Goal: Find specific page/section: Find specific page/section

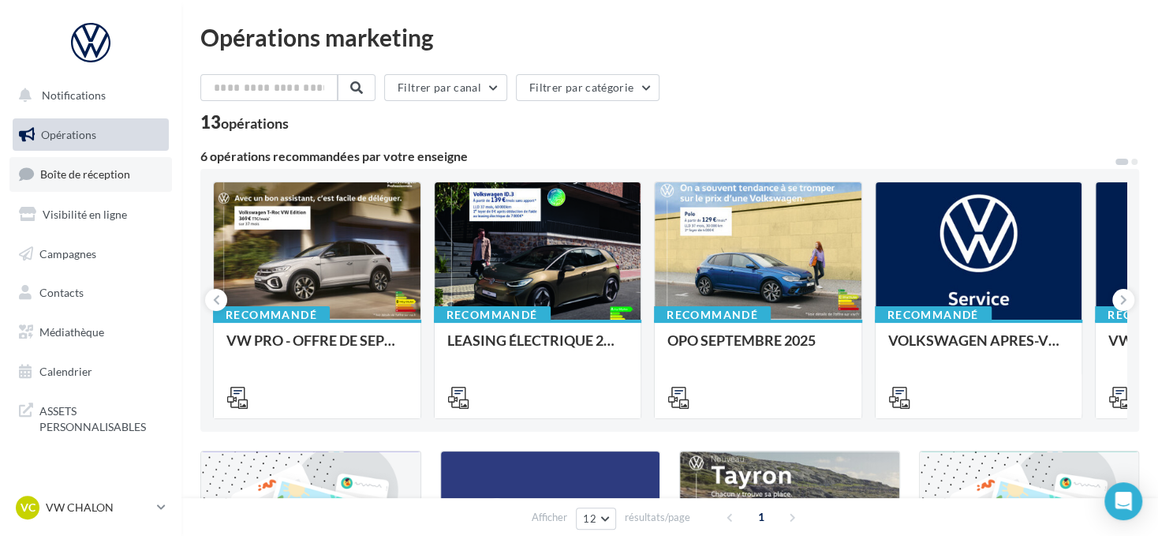
click at [131, 167] on link "Boîte de réception" at bounding box center [90, 174] width 163 height 34
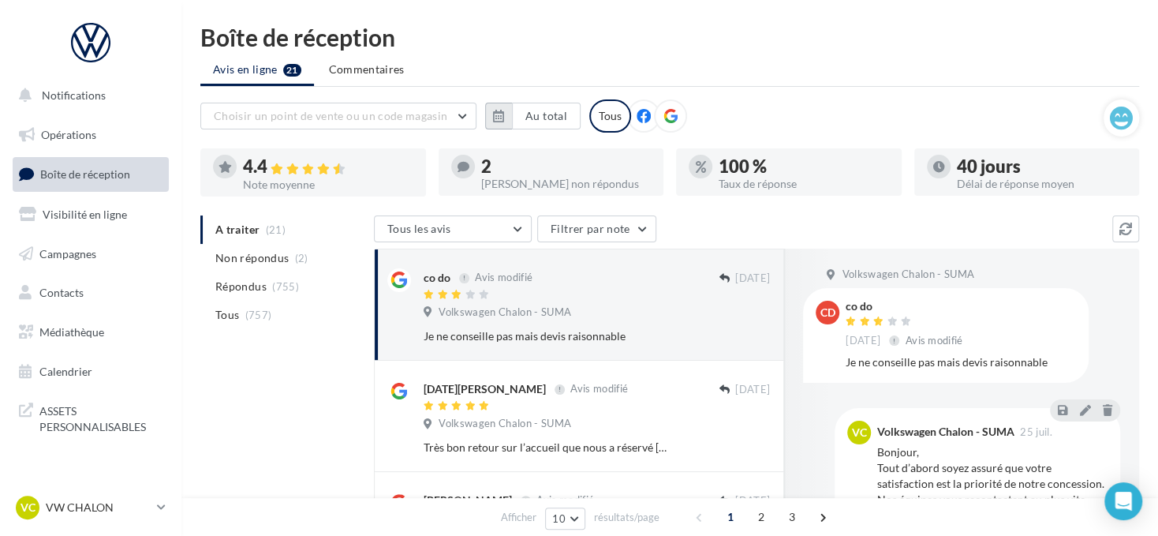
click at [499, 114] on icon "button" at bounding box center [498, 116] width 11 height 13
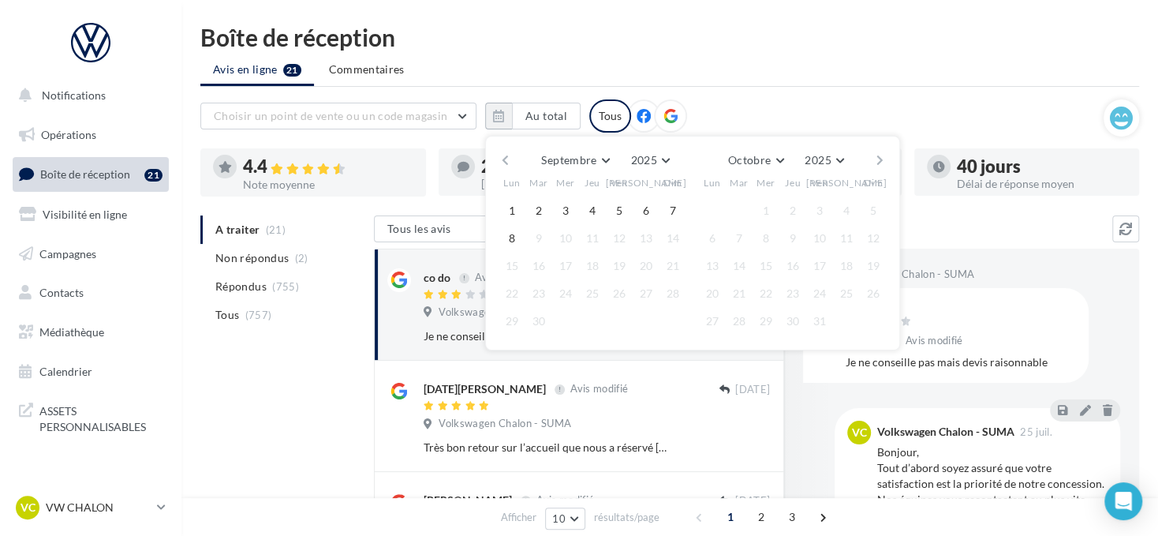
click at [507, 156] on button "button" at bounding box center [505, 160] width 13 height 22
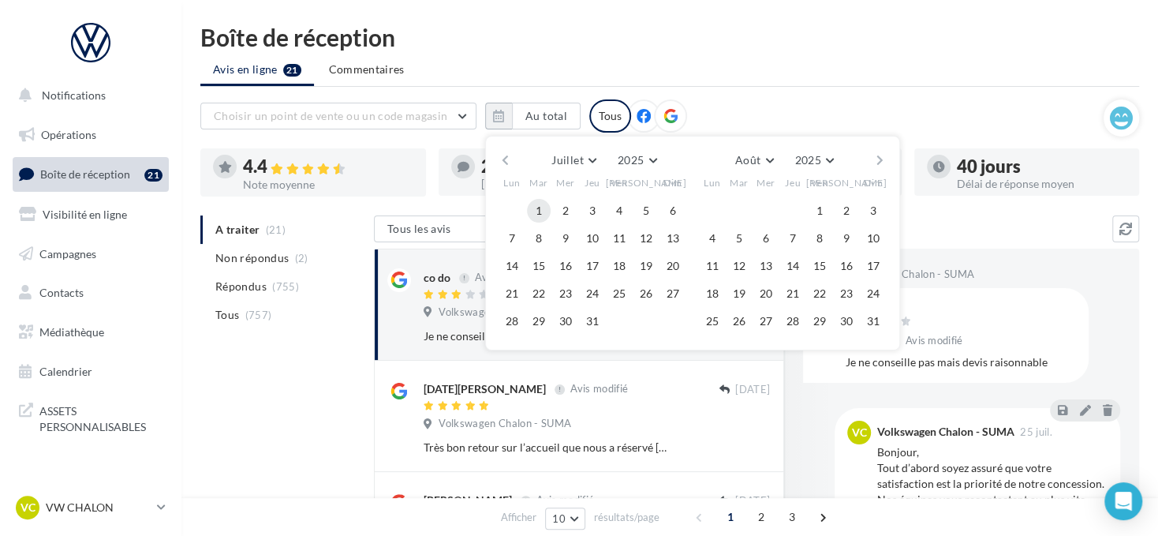
click at [531, 210] on button "1" at bounding box center [539, 211] width 24 height 24
click at [877, 156] on button "button" at bounding box center [879, 160] width 13 height 22
click at [878, 156] on button "button" at bounding box center [879, 160] width 13 height 22
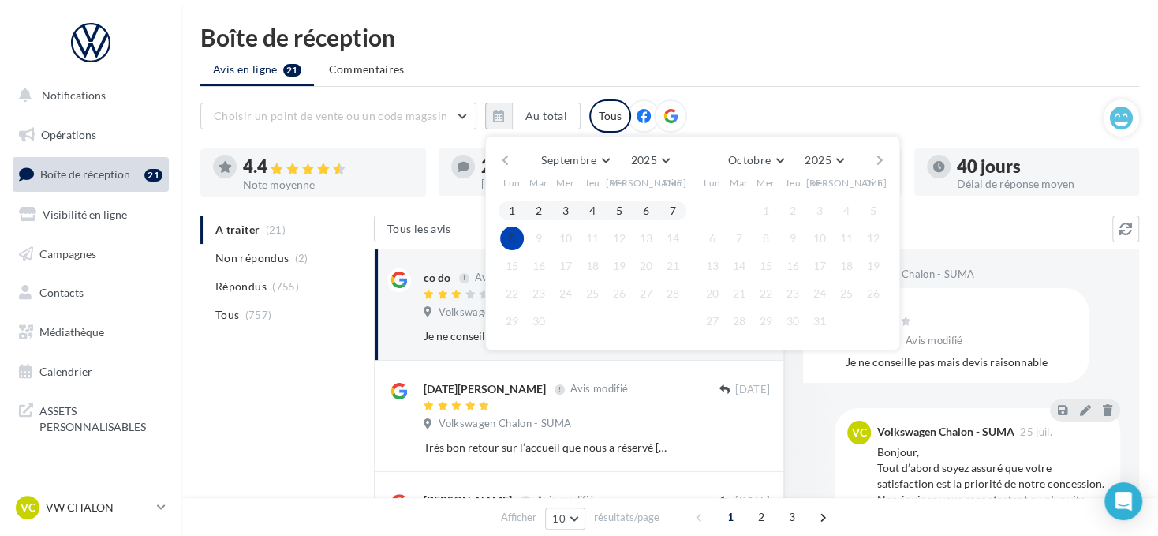
click at [504, 233] on button "8" at bounding box center [512, 238] width 24 height 24
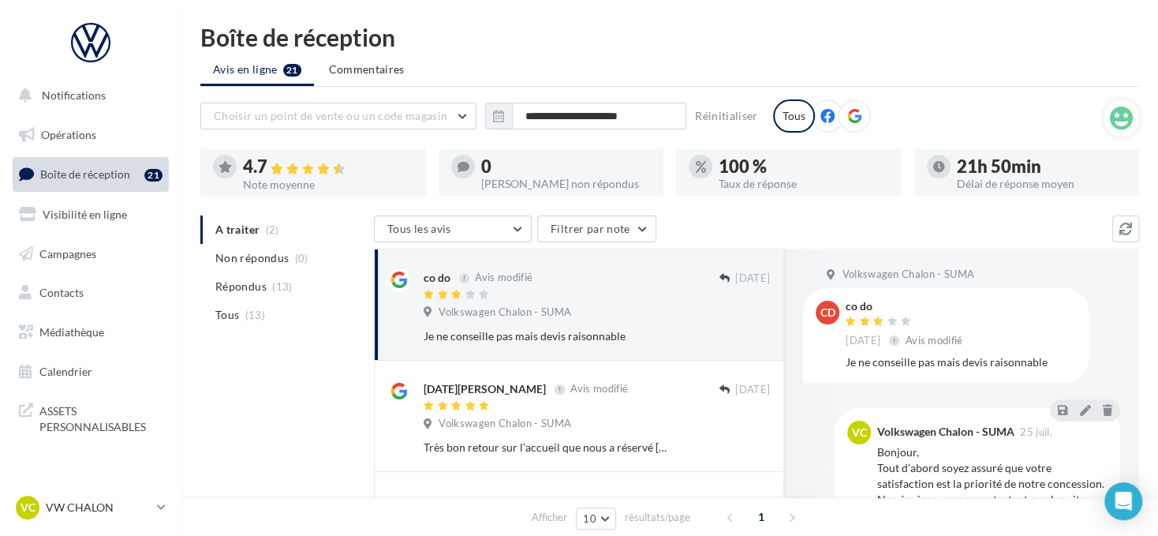
click at [860, 112] on div at bounding box center [854, 115] width 33 height 33
click at [153, 512] on link "VC VW CHALON vw-cha-dup" at bounding box center [91, 507] width 156 height 30
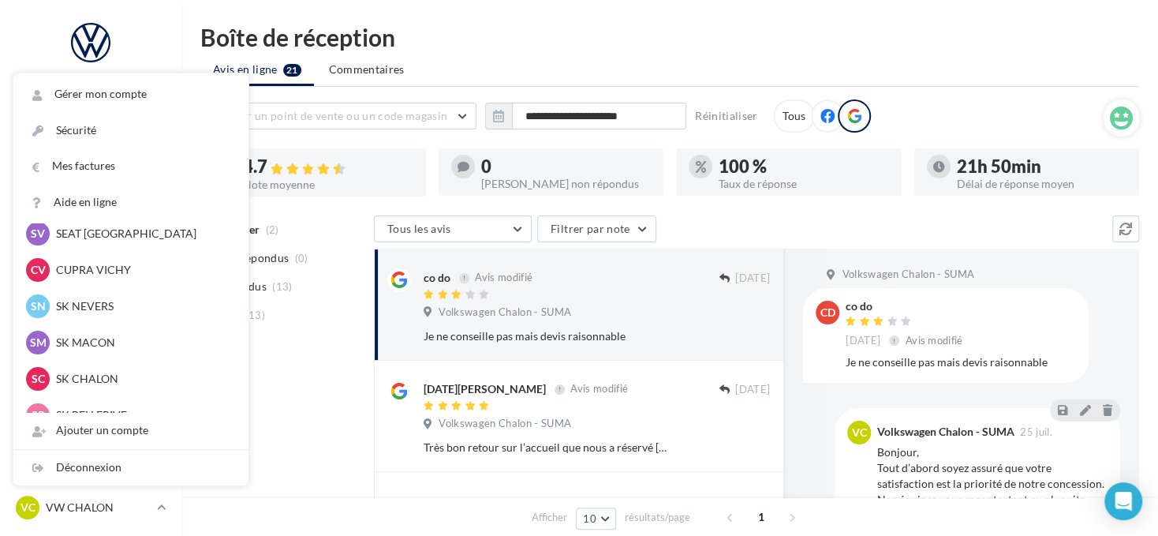
scroll to position [631, 0]
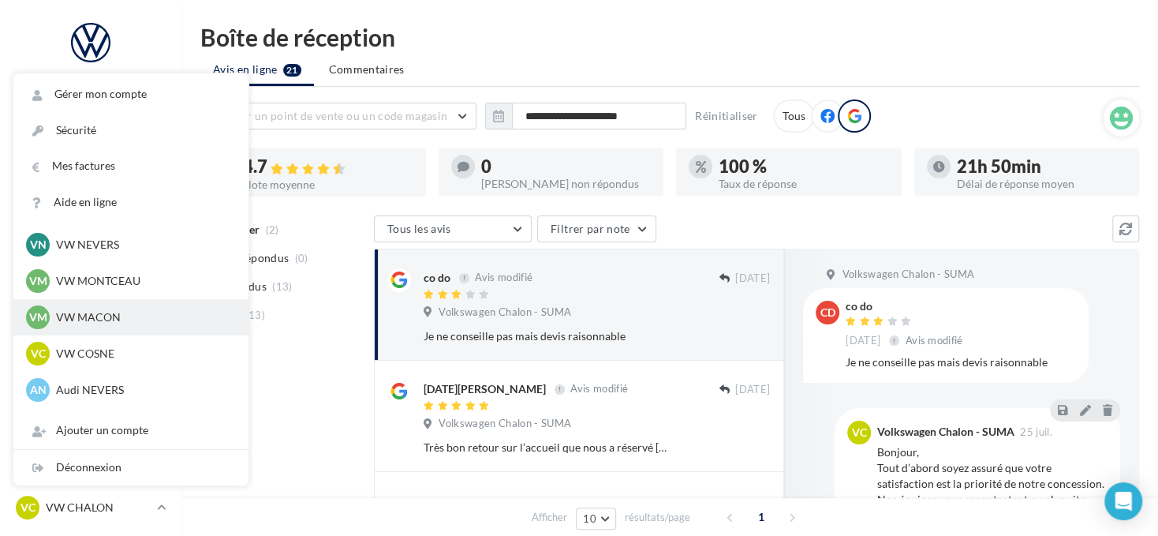
click at [103, 319] on p "VW MACON" at bounding box center [143, 317] width 174 height 16
